Goal: Information Seeking & Learning: Learn about a topic

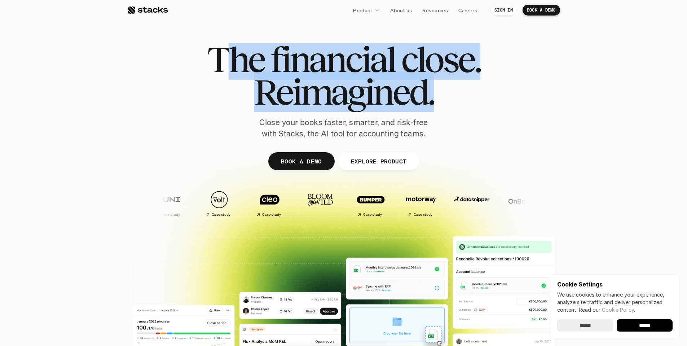
drag, startPoint x: 415, startPoint y: 98, endPoint x: 223, endPoint y: 67, distance: 194.8
click at [223, 67] on div "The financial close. Reimagined." at bounding box center [344, 75] width 274 height 65
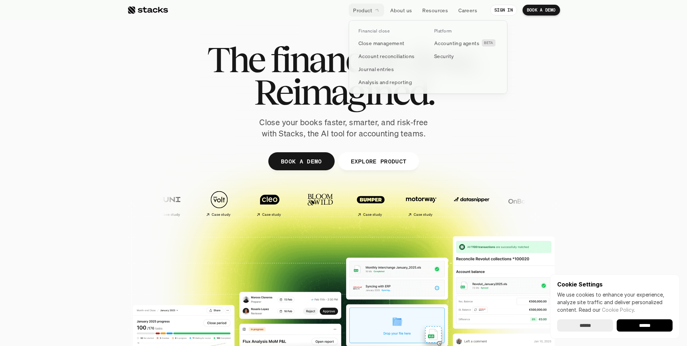
click at [363, 10] on p "Product" at bounding box center [362, 10] width 19 height 8
click at [379, 43] on p "Close management" at bounding box center [382, 43] width 46 height 8
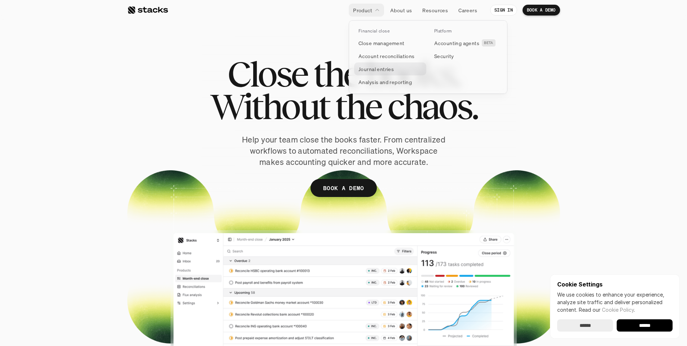
click at [382, 68] on p "Journal entries" at bounding box center [376, 69] width 35 height 8
